Goal: Information Seeking & Learning: Find specific fact

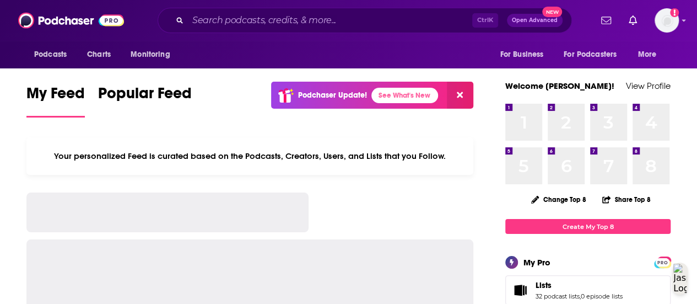
click at [303, 27] on input "Search podcasts, credits, & more..." at bounding box center [330, 21] width 284 height 18
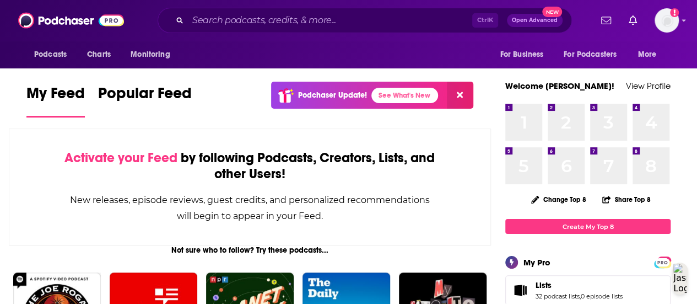
click at [276, 23] on input "Search podcasts, credits, & more..." at bounding box center [330, 21] width 284 height 18
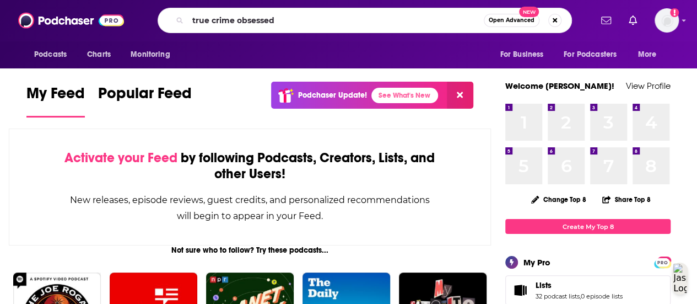
type input "true crime obsessed"
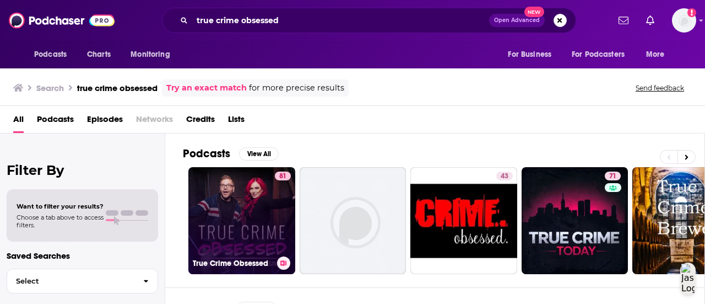
click at [264, 209] on link "81 True Crime Obsessed" at bounding box center [241, 220] width 107 height 107
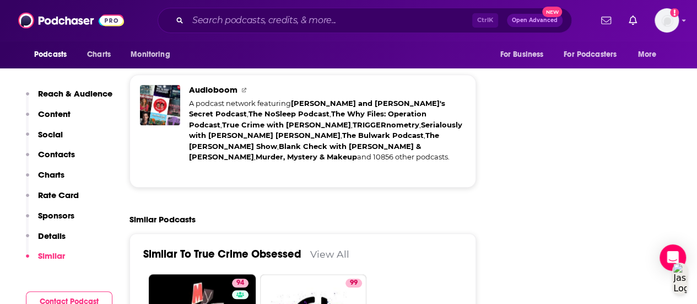
scroll to position [6126, 0]
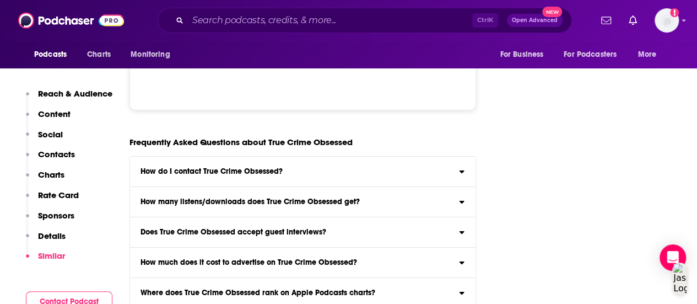
click at [203, 217] on label "Does True Crime Obsessed accept guest interviews?" at bounding box center [302, 232] width 345 height 30
click at [0, 0] on input "Does True Crime Obsessed accept guest interviews?" at bounding box center [0, 0] width 0 height 0
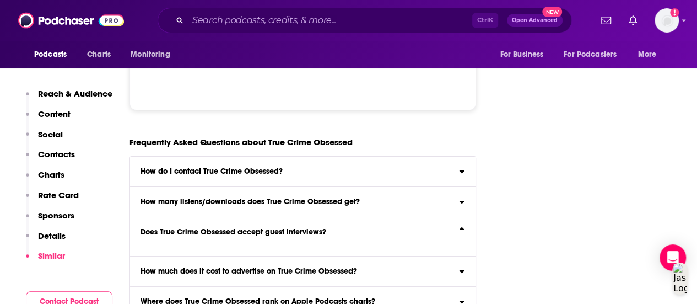
click at [376, 228] on div "Does True Crime Obsessed accept guest interviews?" at bounding box center [302, 232] width 345 height 8
click at [0, 0] on input "Does True Crime Obsessed accept guest interviews?" at bounding box center [0, 0] width 0 height 0
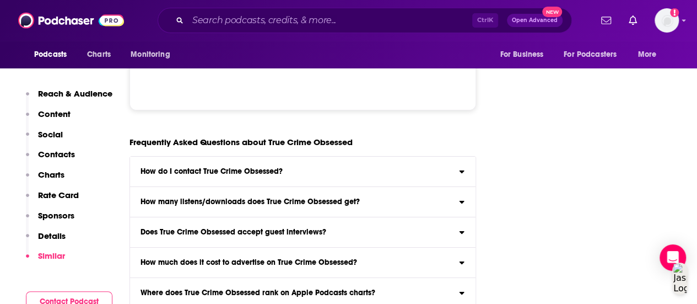
click at [463, 226] on icon at bounding box center [462, 230] width 6 height 9
click at [0, 0] on input "Does True Crime Obsessed accept guest interviews?" at bounding box center [0, 0] width 0 height 0
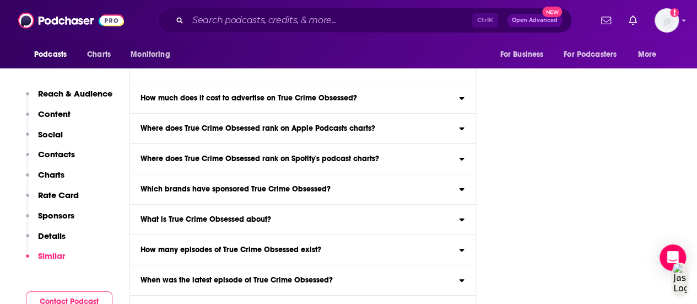
scroll to position [6298, 0]
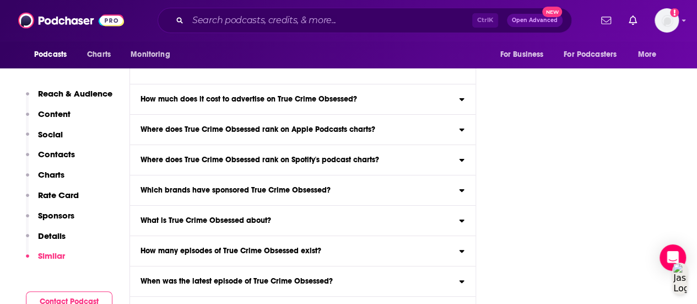
click at [458, 205] on label "What is True Crime Obsessed about? Here is the podcast description for True Cri…" at bounding box center [302, 220] width 345 height 30
click at [0, 0] on input "What is True Crime Obsessed about? Here is the podcast description for True Cri…" at bounding box center [0, 0] width 0 height 0
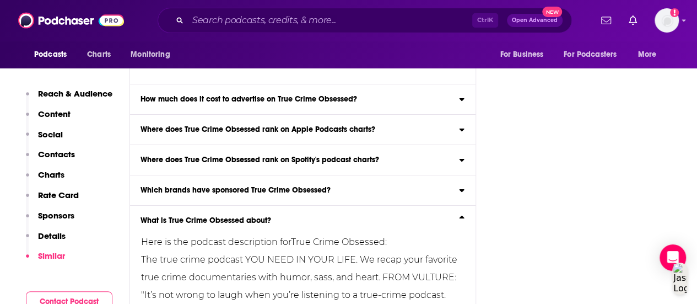
scroll to position [6217, 0]
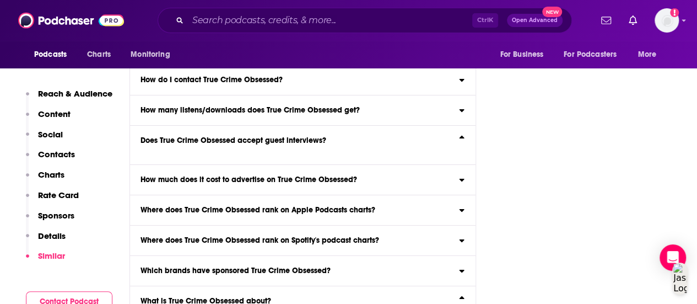
click at [458, 236] on div "Where does True Crime Obsessed rank on Spotify's podcast charts?" at bounding box center [302, 240] width 345 height 8
click at [0, 0] on input "Where does True Crime Obsessed rank on Spotify's podcast charts? Click here to …" at bounding box center [0, 0] width 0 height 0
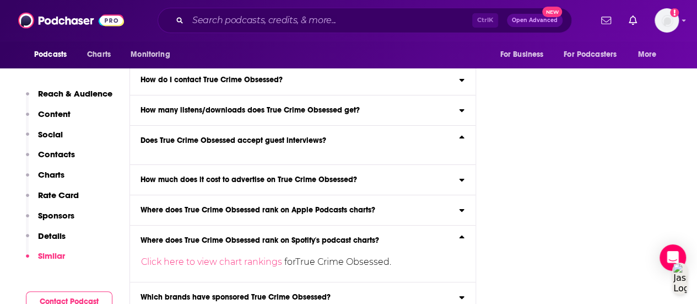
click at [459, 206] on div "Where does True Crime Obsessed rank on Apple Podcasts charts?" at bounding box center [302, 210] width 345 height 8
click at [0, 0] on input "Where does True Crime Obsessed rank on Apple Podcasts charts? Click here to vie…" at bounding box center [0, 0] width 0 height 0
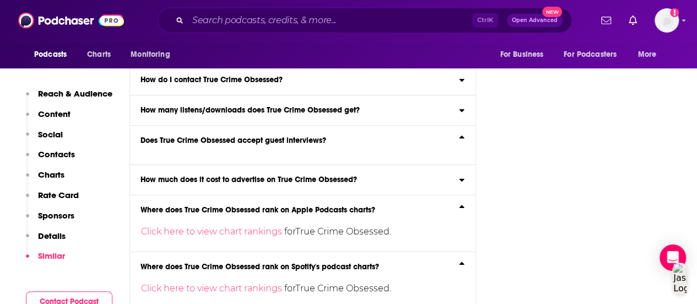
click at [459, 206] on div "Where does True Crime Obsessed rank on Apple Podcasts charts?" at bounding box center [302, 210] width 345 height 8
click at [0, 0] on input "Where does True Crime Obsessed rank on Apple Podcasts charts? Click here to vie…" at bounding box center [0, 0] width 0 height 0
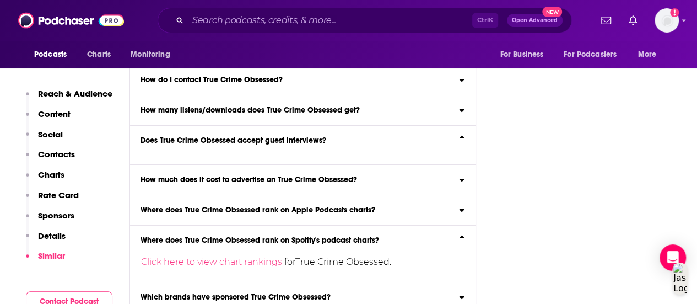
click at [463, 174] on icon at bounding box center [462, 178] width 6 height 9
click at [0, 0] on input "How much does it cost to advertise on True Crime Obsessed? Click here to view o…" at bounding box center [0, 0] width 0 height 0
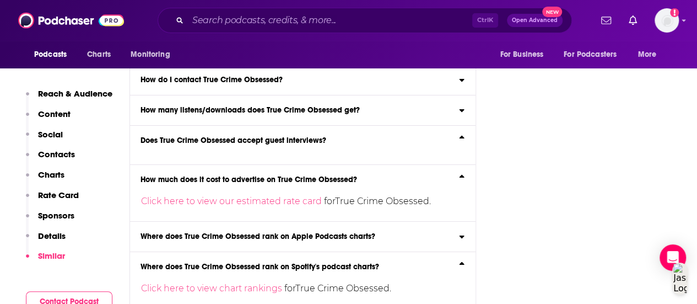
scroll to position [6111, 0]
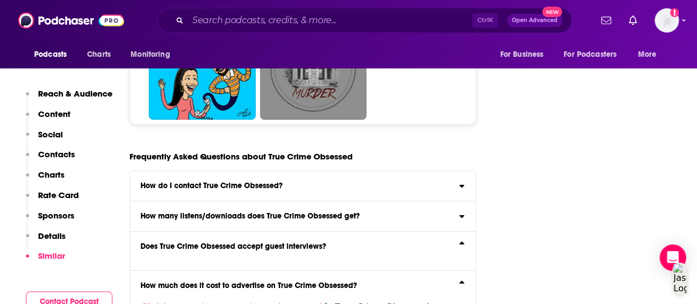
click at [464, 231] on label "Does True Crime Obsessed accept guest interviews?" at bounding box center [302, 250] width 345 height 39
click at [0, 0] on input "Does True Crime Obsessed accept guest interviews?" at bounding box center [0, 0] width 0 height 0
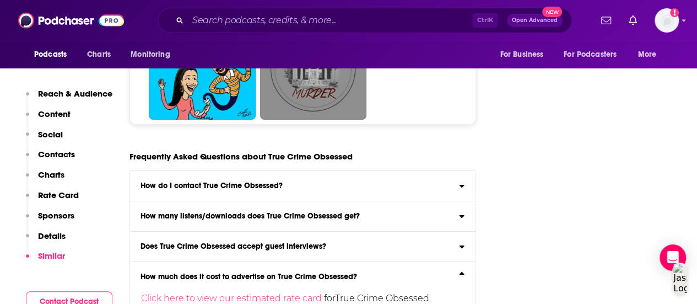
click at [460, 201] on label "How many listens/downloads does True Crime Obsessed get? Click here to view rea…" at bounding box center [302, 216] width 345 height 30
click at [0, 0] on input "How many listens/downloads does True Crime Obsessed get? Click here to view rea…" at bounding box center [0, 0] width 0 height 0
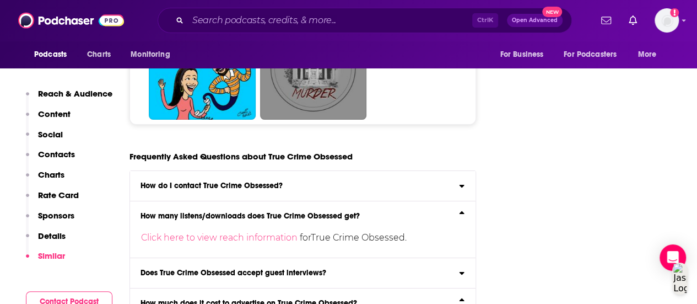
click at [364, 182] on div "How do I contact True Crime Obsessed?" at bounding box center [302, 186] width 345 height 8
click at [0, 0] on input "How do I contact True Crime Obsessed? Click here to view contact information fo…" at bounding box center [0, 0] width 0 height 0
